Goal: Find specific page/section: Find specific page/section

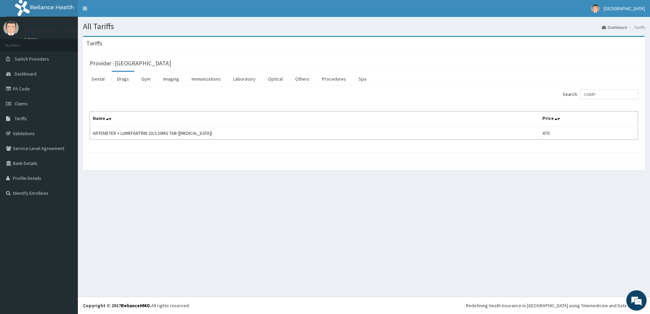
click at [17, 132] on link "Validations" at bounding box center [39, 133] width 78 height 15
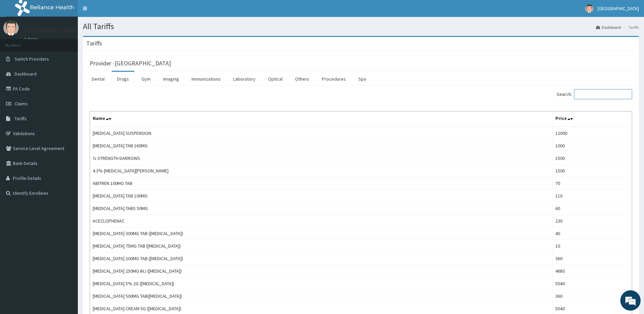
click at [611, 94] on input "Search:" at bounding box center [603, 94] width 58 height 10
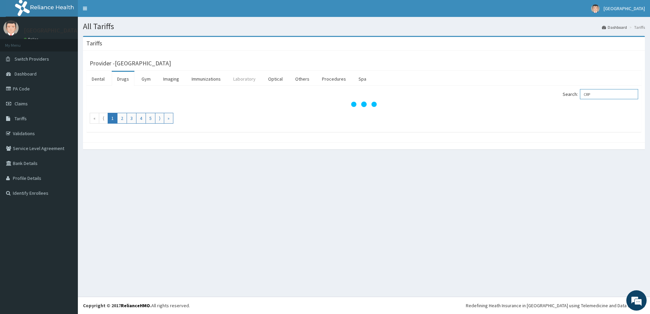
type input "CRP"
click at [242, 80] on link "Laboratory" at bounding box center [244, 79] width 33 height 14
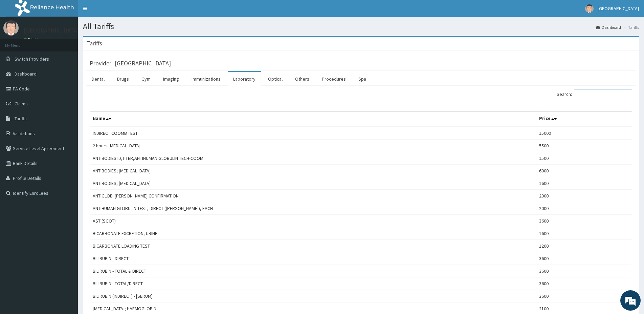
click at [594, 95] on input "Search:" at bounding box center [603, 94] width 58 height 10
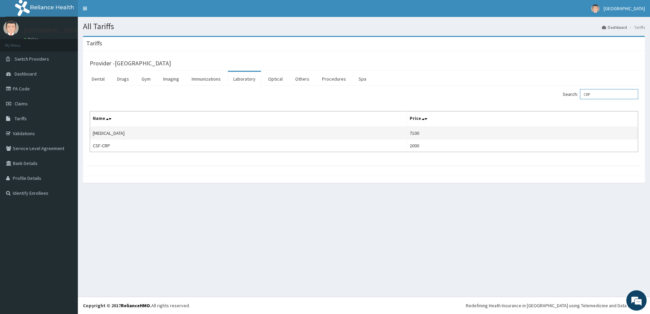
type input "CRP"
click at [432, 132] on td "7100" at bounding box center [522, 133] width 231 height 13
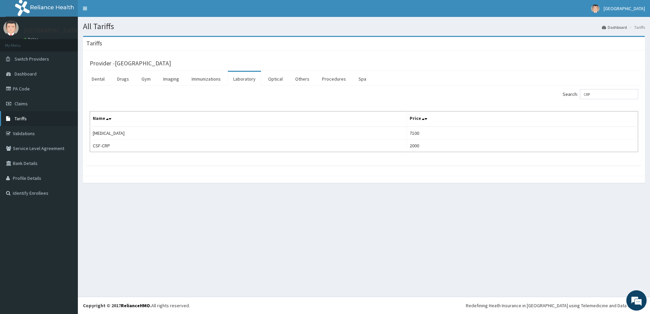
click at [39, 113] on link "Tariffs" at bounding box center [39, 118] width 78 height 15
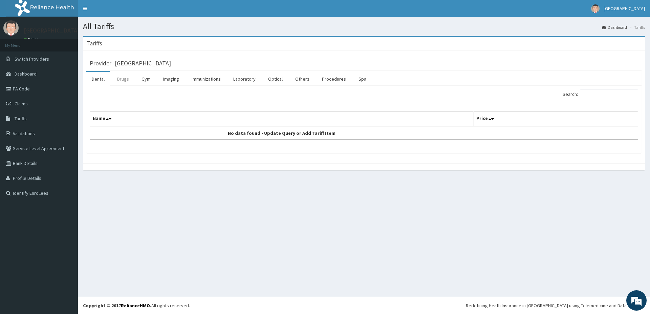
click at [126, 77] on link "Drugs" at bounding box center [123, 79] width 23 height 14
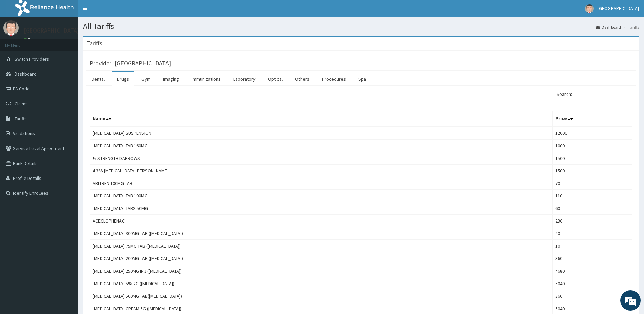
click at [610, 98] on input "Search:" at bounding box center [603, 94] width 58 height 10
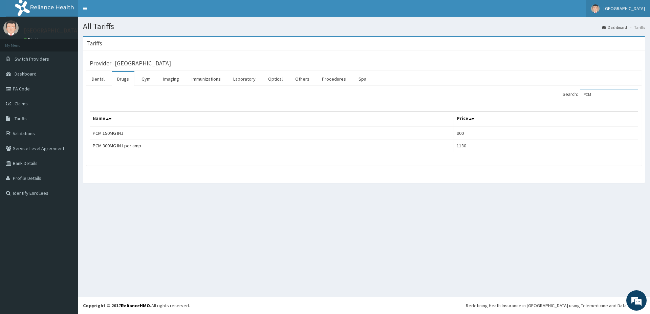
type input "PCM"
